Goal: Information Seeking & Learning: Understand process/instructions

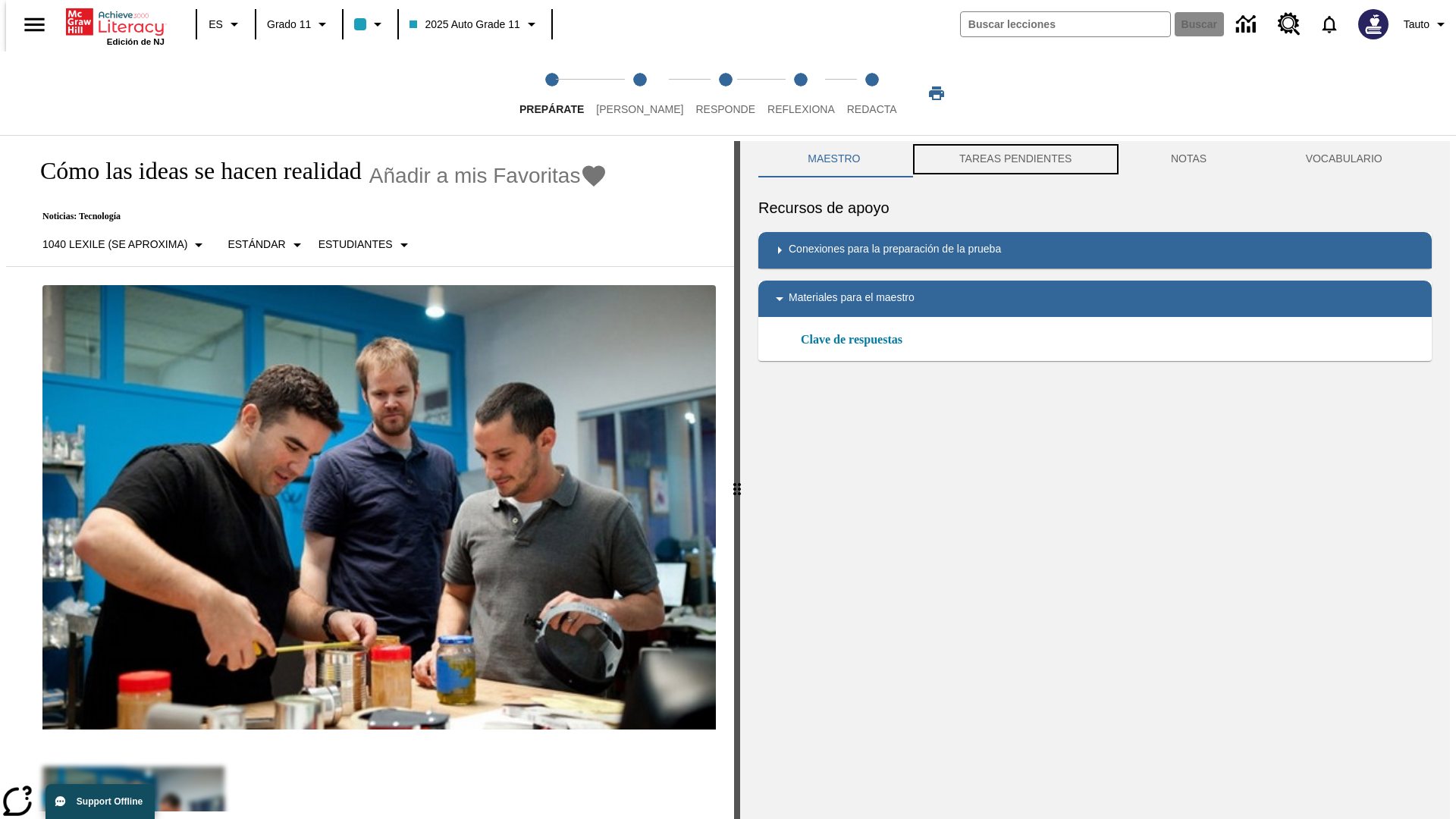
click at [1014, 159] on button "TAREAS PENDIENTES" at bounding box center [1015, 159] width 212 height 37
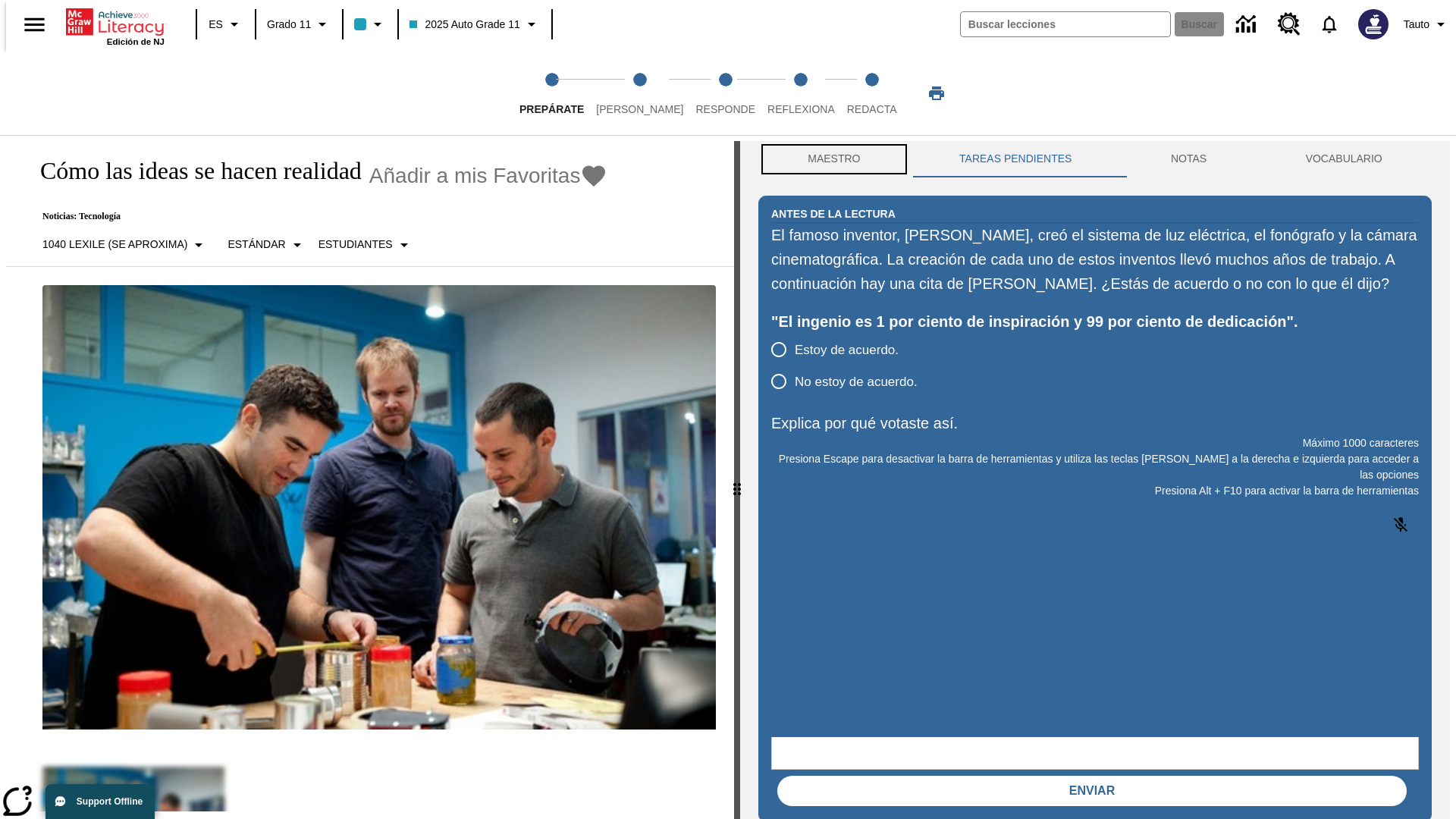
scroll to position [1, 0]
click at [829, 159] on button "Maestro" at bounding box center [834, 158] width 152 height 37
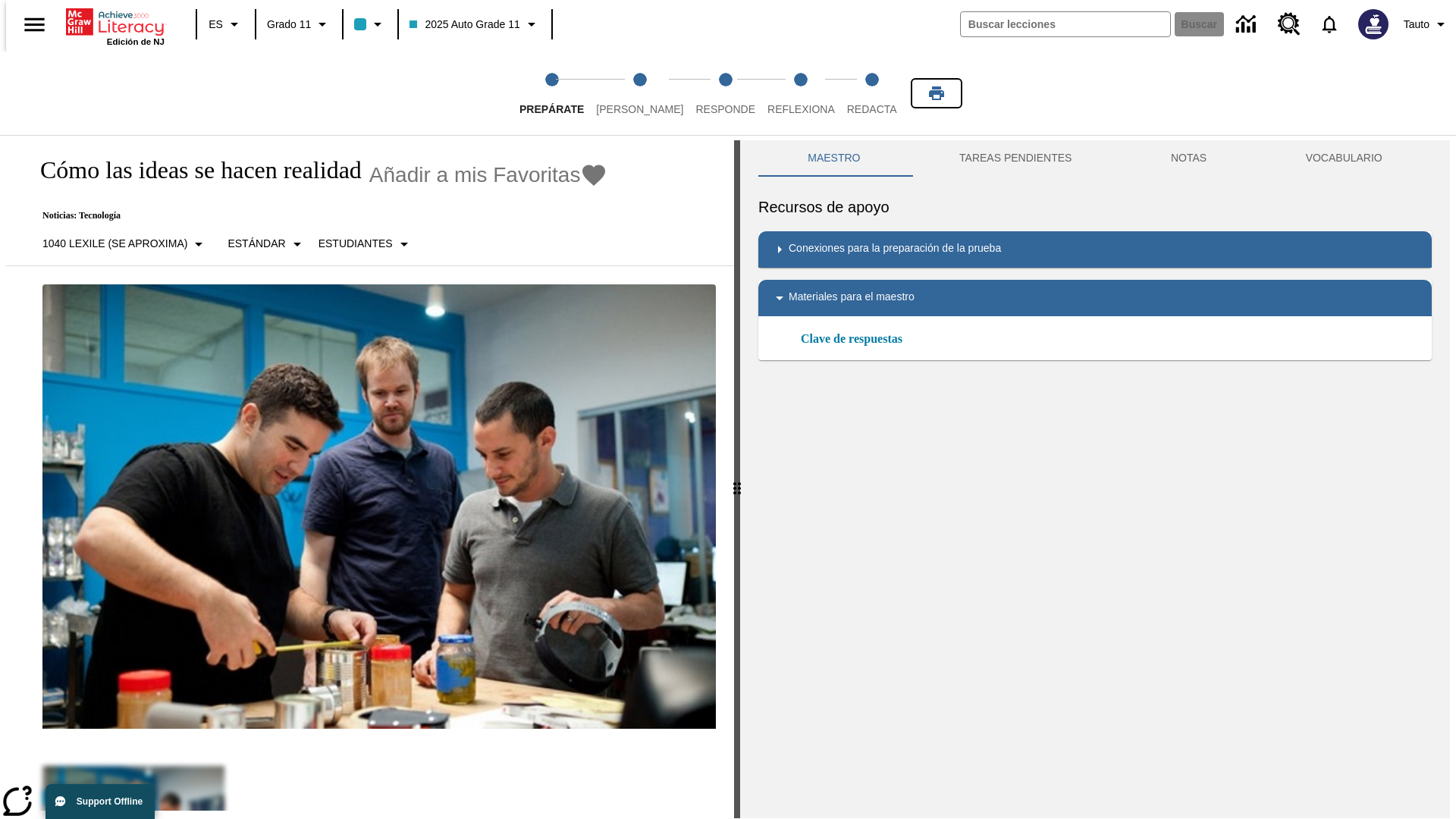
click at [937, 93] on icon "Imprimir" at bounding box center [936, 93] width 15 height 14
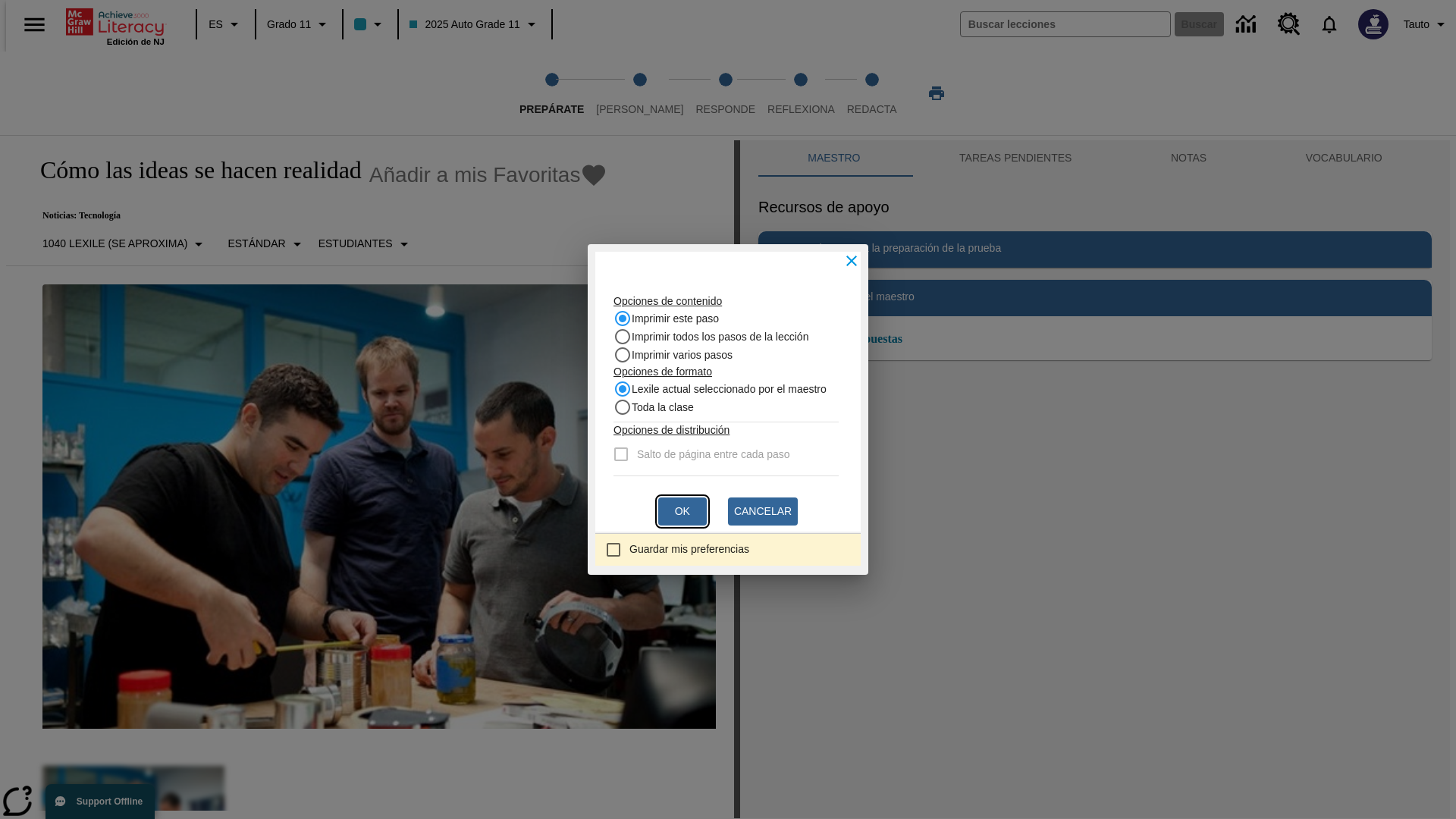
click at [682, 511] on button "Ok" at bounding box center [682, 511] width 49 height 28
